Goal: Task Accomplishment & Management: Use online tool/utility

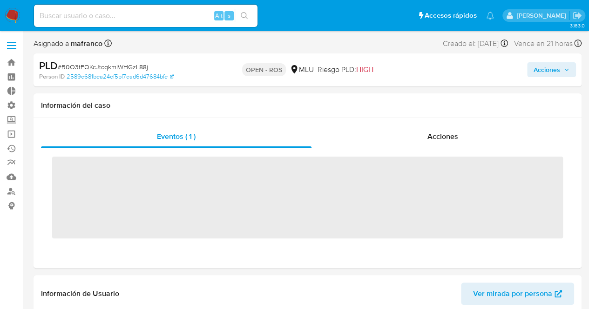
scroll to position [483, 0]
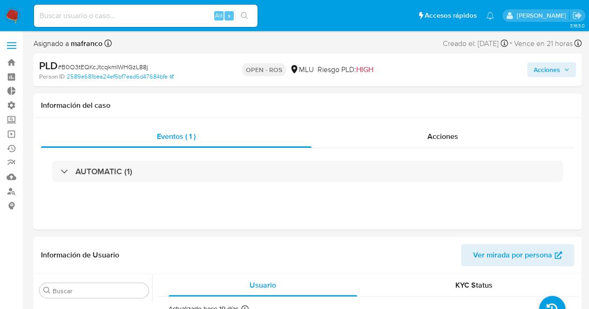
click at [538, 73] on span "Acciones" at bounding box center [546, 69] width 27 height 15
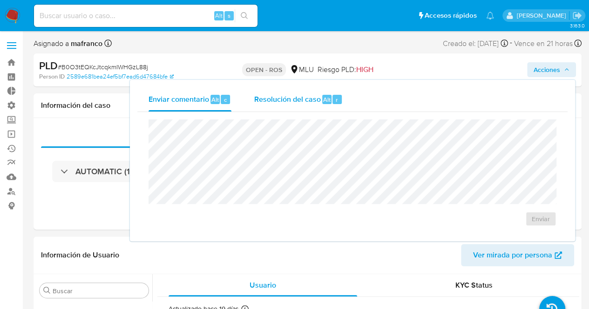
click at [309, 98] on span "Resolución del caso" at bounding box center [287, 99] width 67 height 11
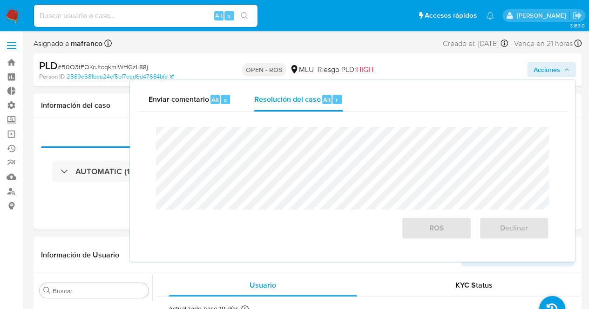
select select "10"
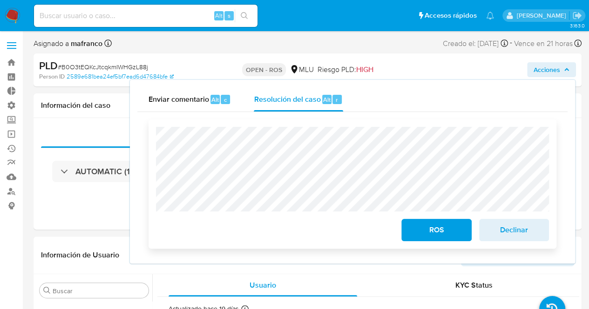
click at [453, 239] on span "ROS" at bounding box center [436, 230] width 46 height 20
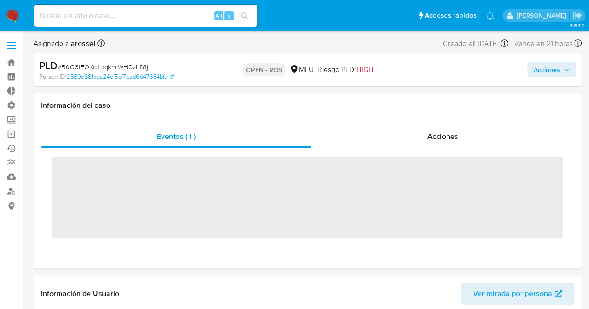
scroll to position [483, 0]
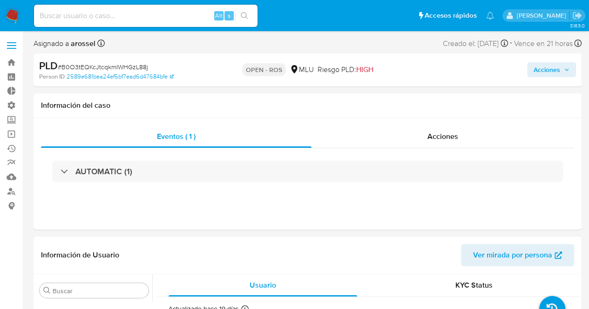
select select "10"
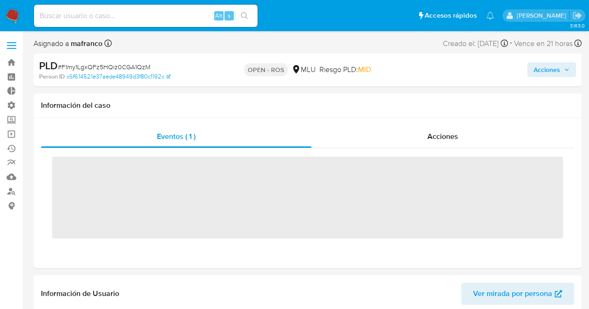
scroll to position [483, 0]
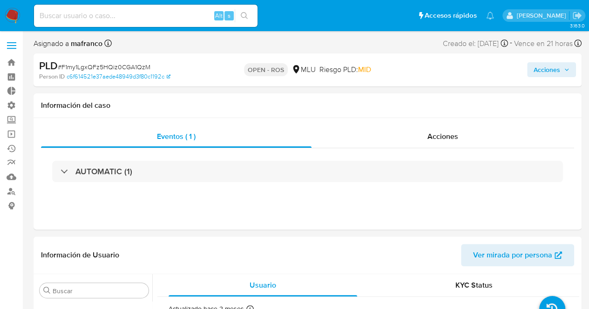
select select "10"
click at [544, 73] on span "Acciones" at bounding box center [546, 69] width 27 height 15
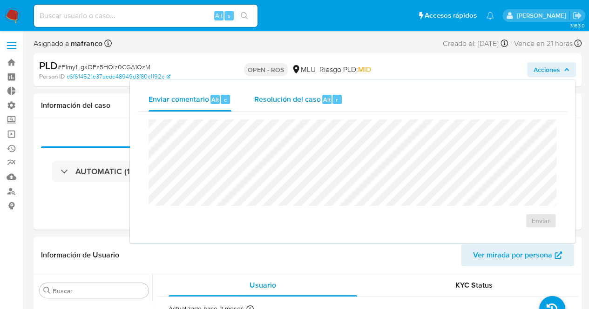
click at [280, 96] on span "Resolución del caso" at bounding box center [287, 99] width 67 height 11
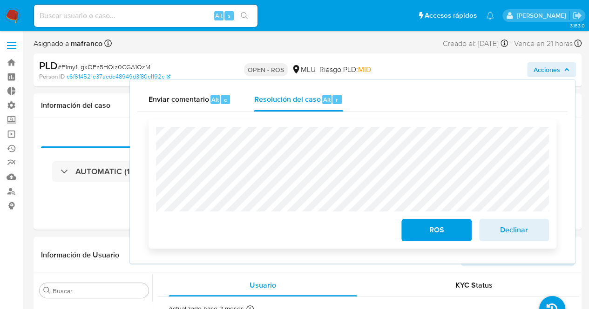
click at [410, 240] on button "ROS" at bounding box center [436, 230] width 70 height 22
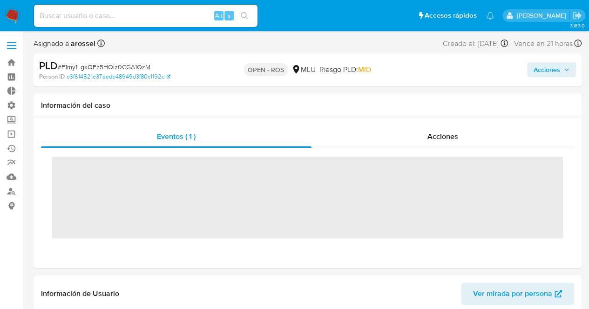
scroll to position [483, 0]
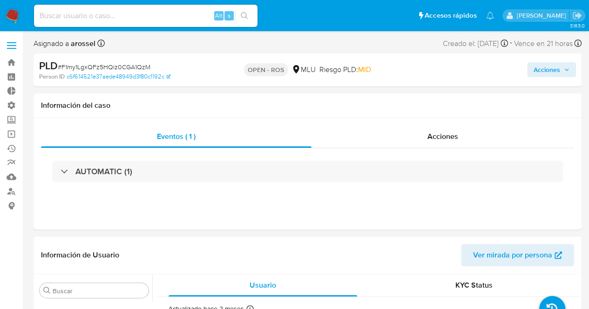
select select "10"
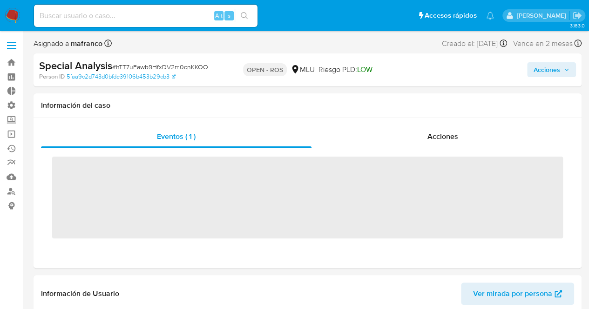
scroll to position [483, 0]
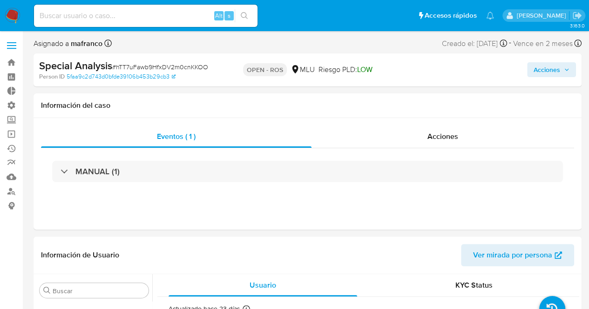
select select "10"
click at [538, 67] on span "Acciones" at bounding box center [546, 69] width 27 height 15
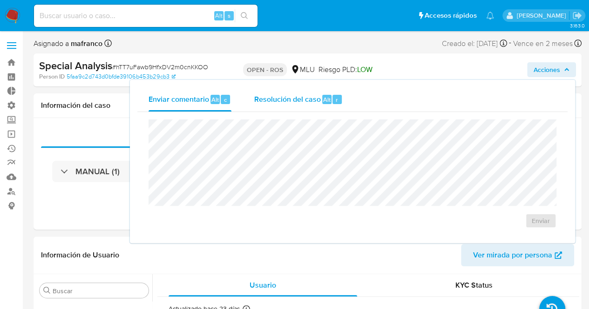
click at [296, 99] on span "Resolución del caso" at bounding box center [287, 99] width 67 height 11
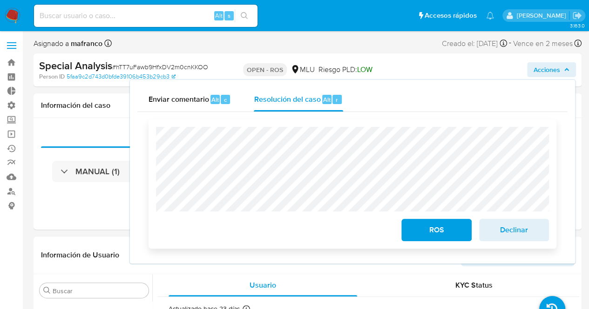
click at [450, 235] on span "ROS" at bounding box center [436, 230] width 46 height 20
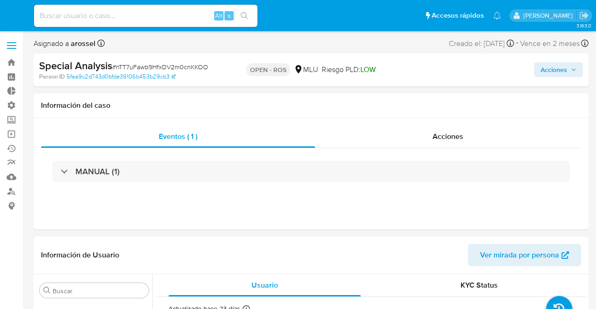
select select "10"
